Goal: Transaction & Acquisition: Book appointment/travel/reservation

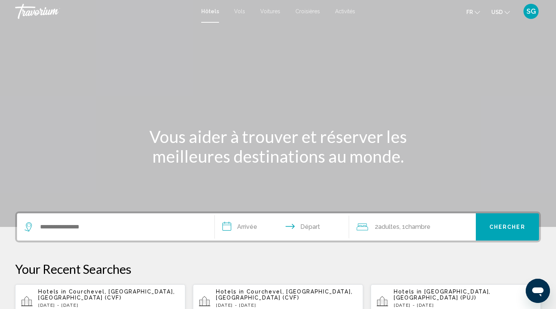
click at [502, 13] on span "USD" at bounding box center [497, 12] width 11 height 6
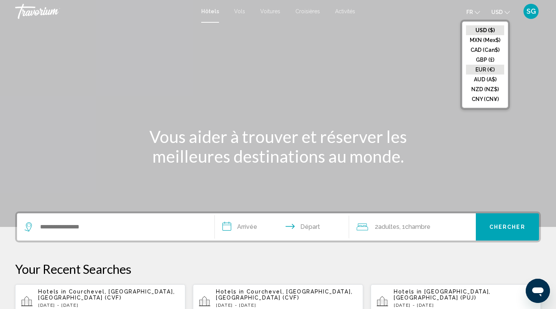
click at [490, 70] on button "EUR (€)" at bounding box center [485, 70] width 38 height 10
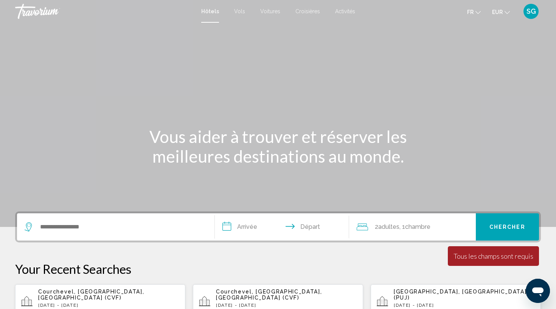
click at [526, 11] on div "SG" at bounding box center [531, 11] width 15 height 15
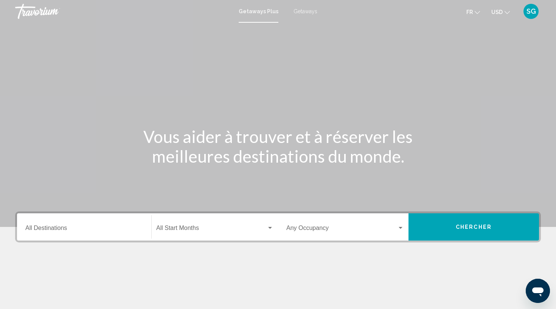
click at [532, 14] on span "SG" at bounding box center [531, 12] width 9 height 8
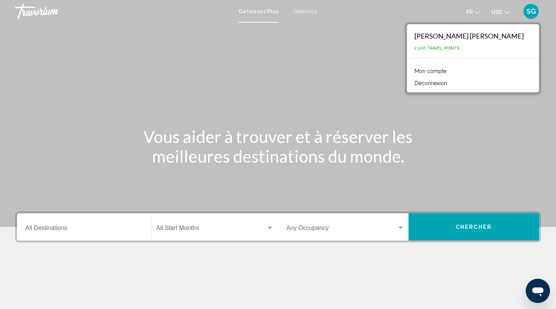
click at [523, 111] on div "Main content" at bounding box center [278, 113] width 556 height 227
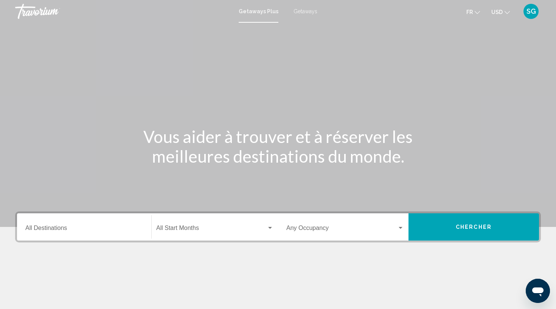
click at [498, 11] on span "USD" at bounding box center [497, 12] width 11 height 6
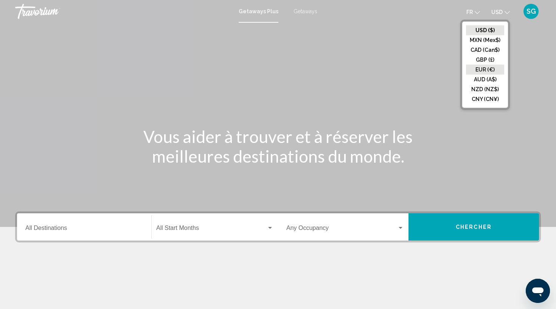
click at [490, 68] on button "EUR (€)" at bounding box center [485, 70] width 38 height 10
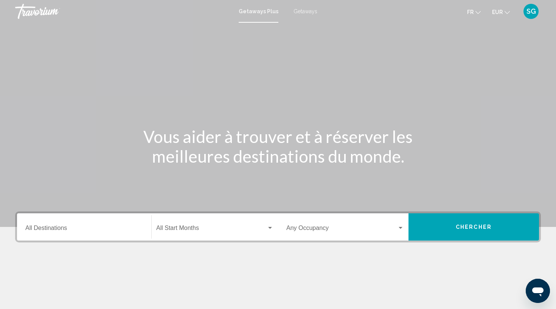
click at [100, 229] on input "Destination All Destinations" at bounding box center [84, 229] width 118 height 7
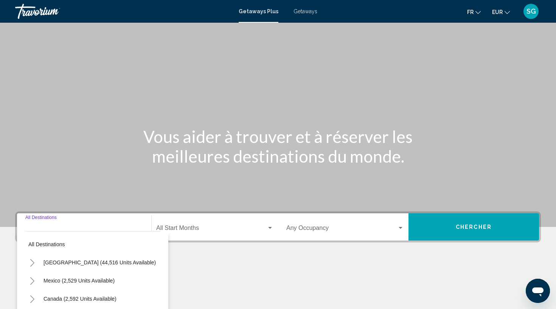
scroll to position [102, 0]
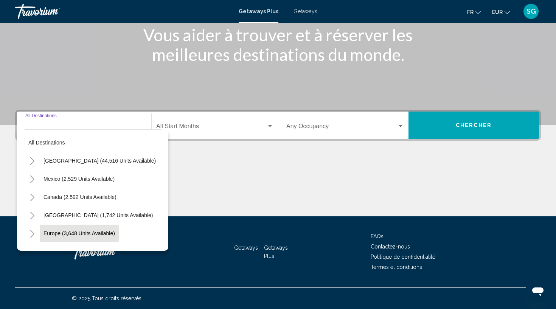
click at [91, 234] on span "Europe (3,648 units available)" at bounding box center [80, 233] width 72 height 6
type input "**********"
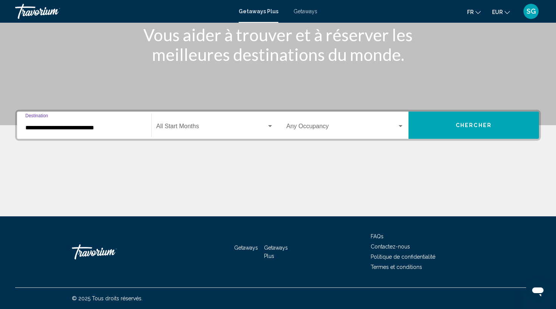
click at [202, 131] on span "Search widget" at bounding box center [211, 127] width 110 height 7
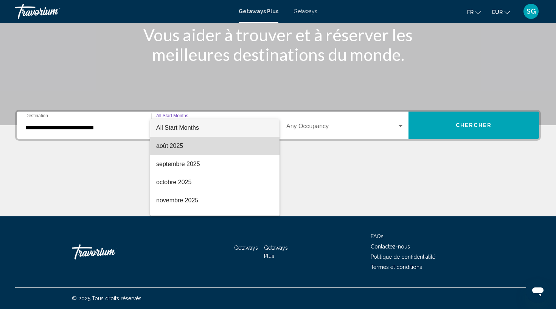
click at [195, 147] on span "août 2025" at bounding box center [214, 146] width 117 height 18
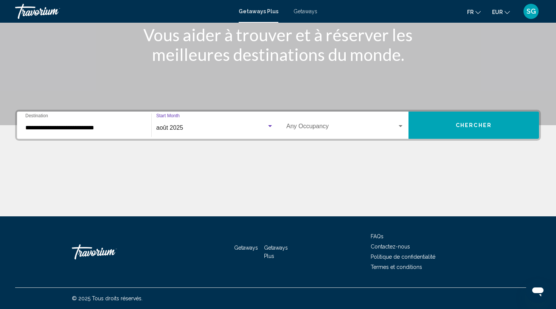
click at [298, 126] on span "Search widget" at bounding box center [341, 127] width 111 height 7
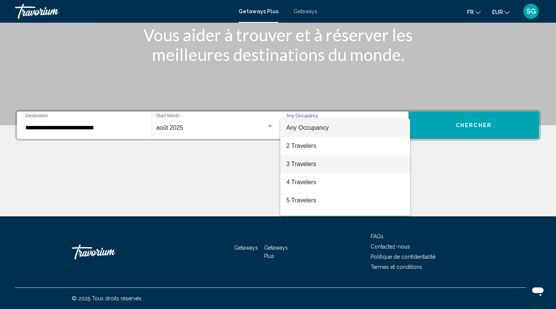
click at [296, 163] on span "3 Travelers" at bounding box center [345, 164] width 118 height 18
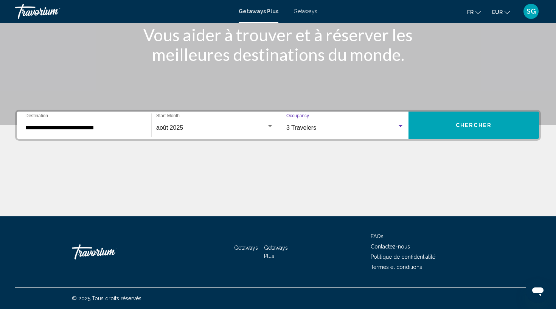
click at [466, 125] on span "Chercher" at bounding box center [474, 126] width 36 height 6
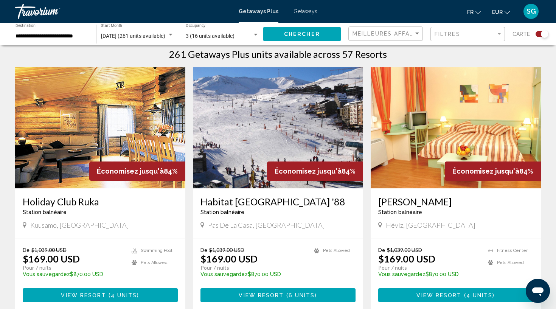
scroll to position [243, 0]
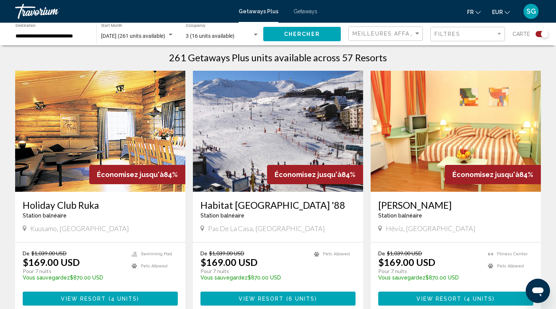
click at [496, 14] on span "EUR" at bounding box center [497, 12] width 11 height 6
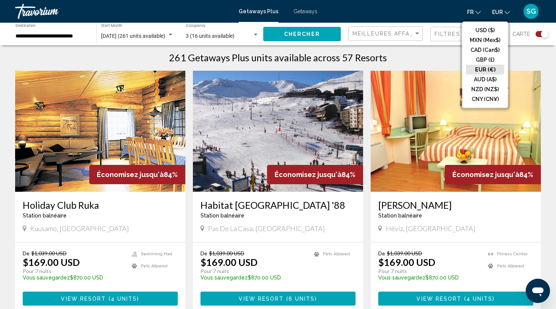
click at [484, 68] on button "EUR (€)" at bounding box center [485, 70] width 38 height 10
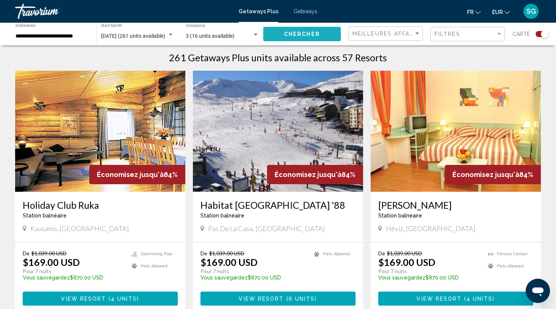
click at [292, 34] on span "Chercher" at bounding box center [302, 34] width 36 height 6
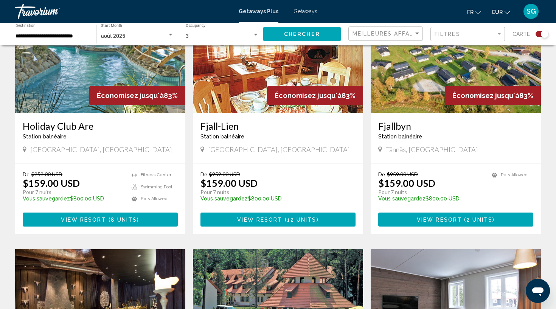
scroll to position [844, 0]
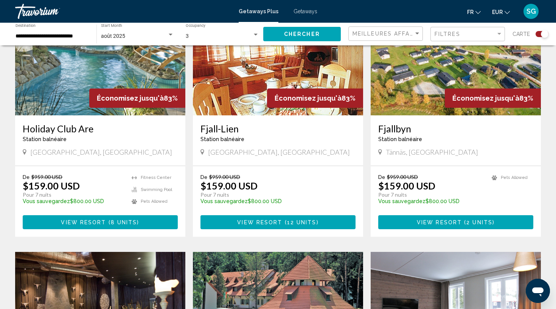
click at [135, 219] on span "8 units" at bounding box center [124, 222] width 26 height 6
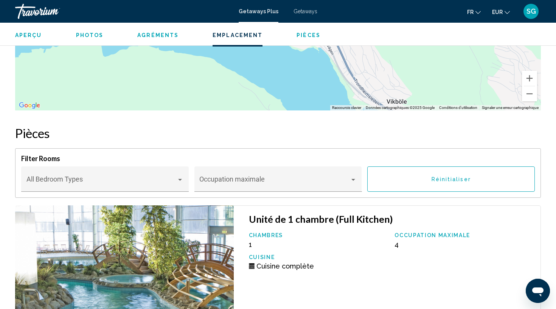
scroll to position [1100, 0]
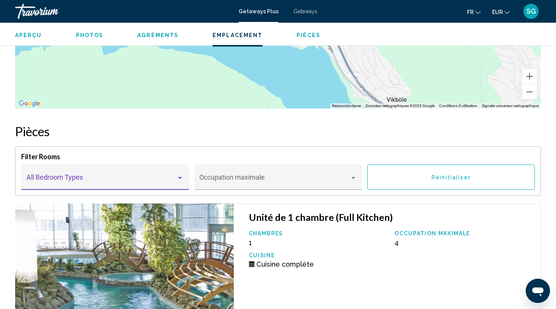
click at [173, 178] on span "Main content" at bounding box center [101, 181] width 151 height 8
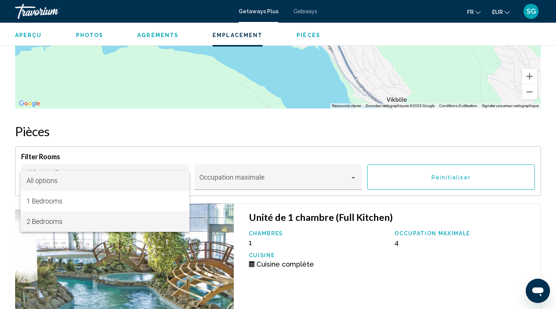
click at [160, 221] on span "2 Bedrooms" at bounding box center [104, 222] width 157 height 20
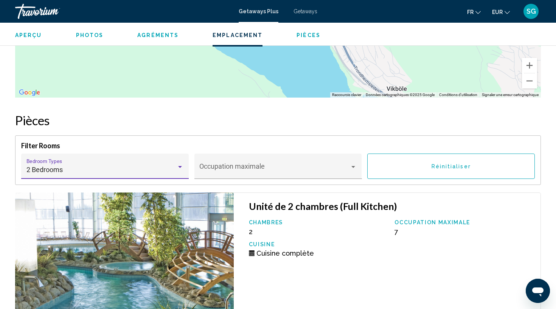
scroll to position [1117, 0]
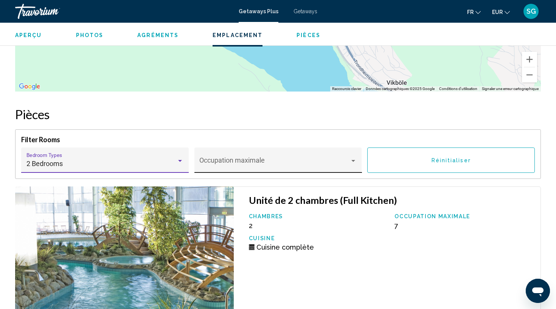
click at [254, 154] on div "Occupation maximale" at bounding box center [277, 163] width 157 height 20
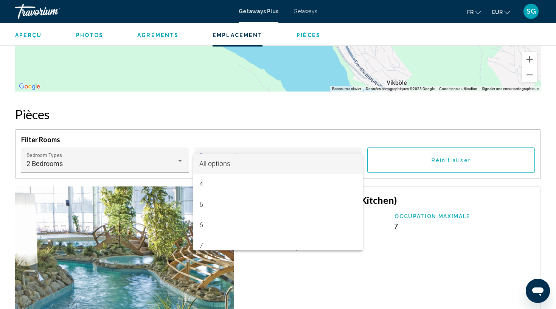
click at [275, 125] on div at bounding box center [278, 154] width 556 height 309
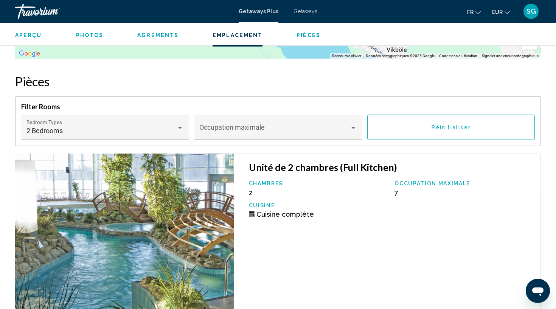
scroll to position [1152, 0]
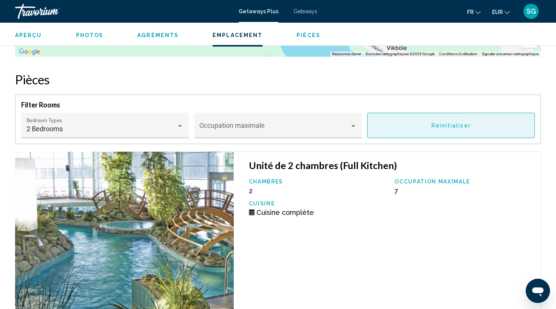
click at [406, 125] on button "Réinitialiser" at bounding box center [451, 125] width 168 height 25
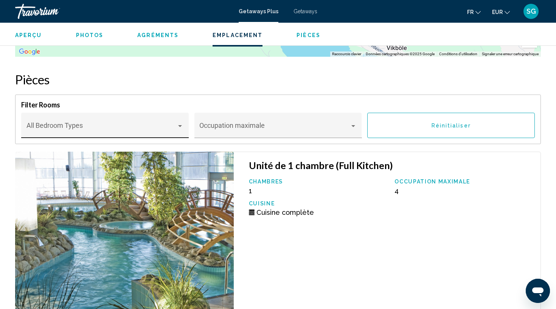
click at [132, 128] on span "Main content" at bounding box center [101, 129] width 151 height 8
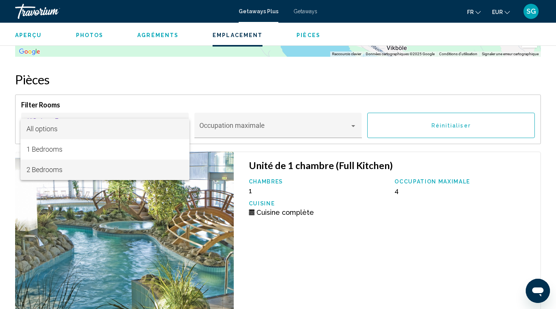
click at [120, 169] on span "2 Bedrooms" at bounding box center [104, 170] width 157 height 20
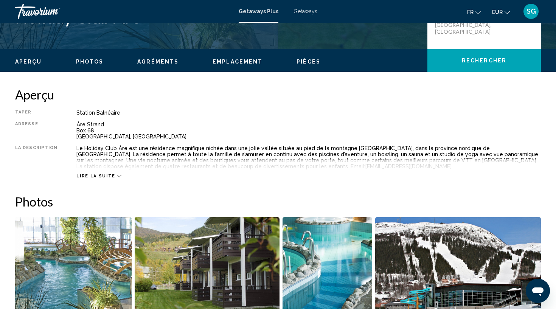
scroll to position [200, 0]
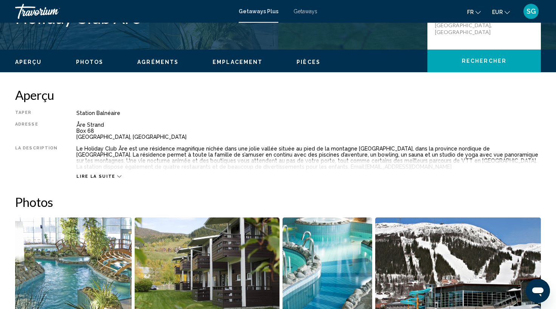
click at [92, 177] on span "Lire la suite" at bounding box center [95, 176] width 39 height 5
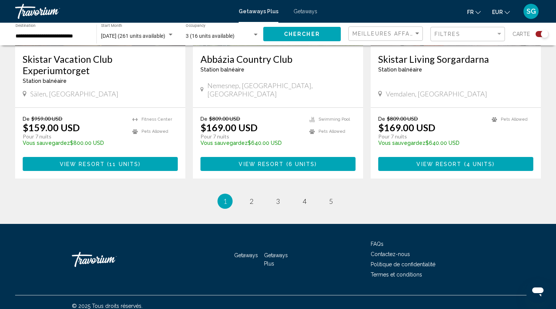
scroll to position [1171, 0]
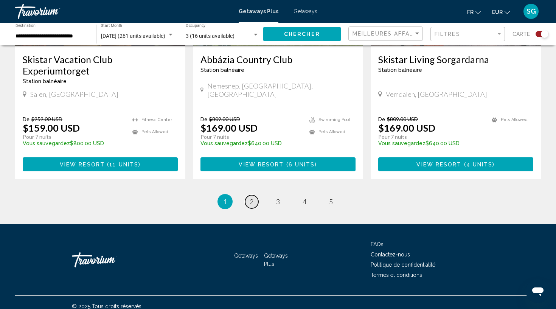
click at [253, 198] on span "2" at bounding box center [252, 202] width 4 height 8
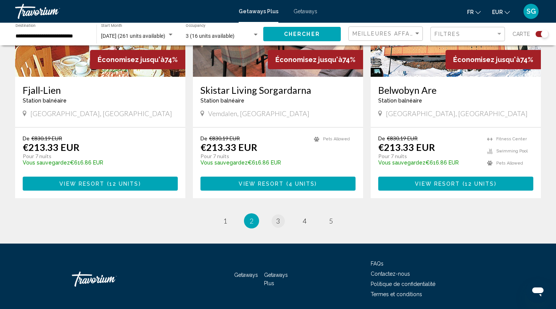
scroll to position [1159, 0]
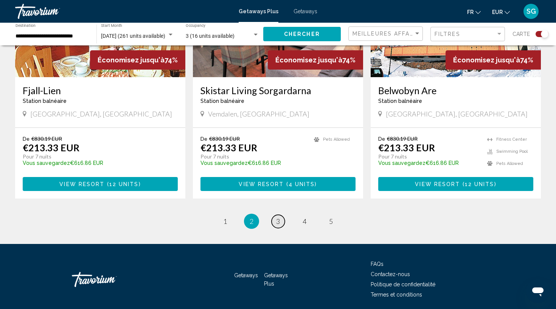
click at [276, 217] on span "3" at bounding box center [278, 221] width 4 height 8
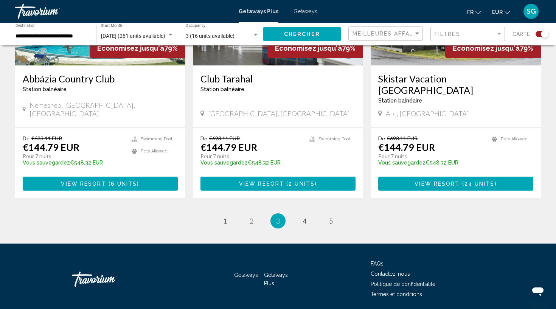
scroll to position [1159, 0]
